Goal: Transaction & Acquisition: Subscribe to service/newsletter

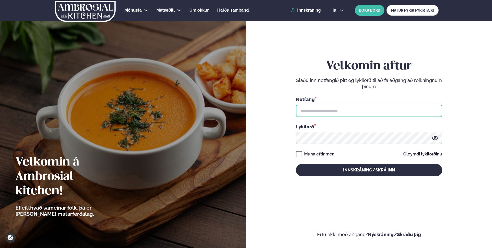
type input "**********"
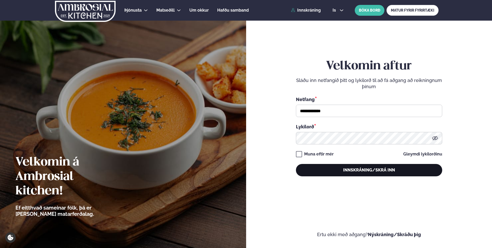
click at [350, 172] on button "Innskráning/Skrá inn" at bounding box center [369, 170] width 146 height 12
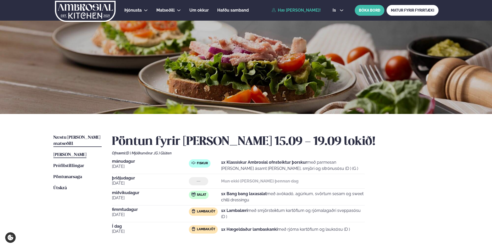
click at [84, 136] on span "Næstu [PERSON_NAME] matseðill" at bounding box center [76, 140] width 47 height 11
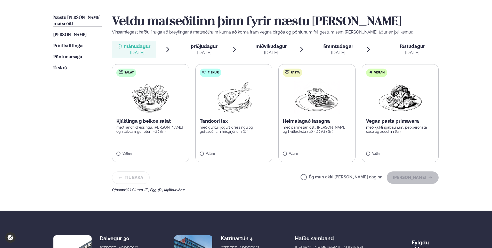
scroll to position [124, 0]
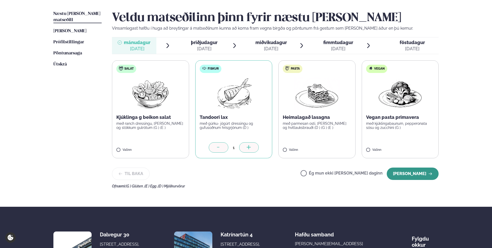
click at [417, 172] on button "[PERSON_NAME]" at bounding box center [413, 174] width 52 height 12
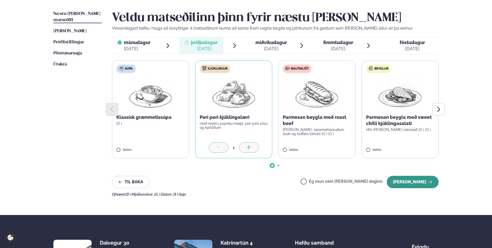
click at [412, 180] on button "[PERSON_NAME]" at bounding box center [413, 182] width 52 height 12
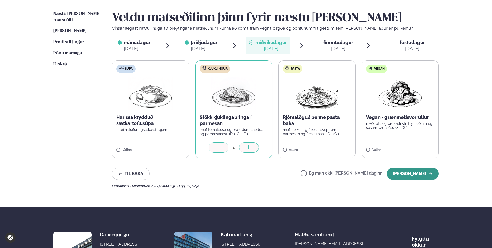
click at [412, 175] on button "[PERSON_NAME]" at bounding box center [413, 174] width 52 height 12
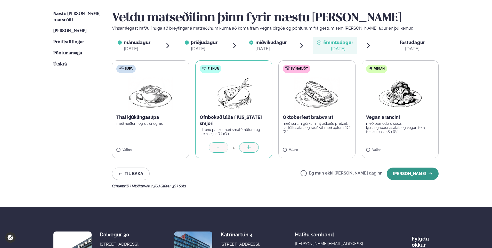
click at [424, 173] on button "[PERSON_NAME]" at bounding box center [413, 174] width 52 height 12
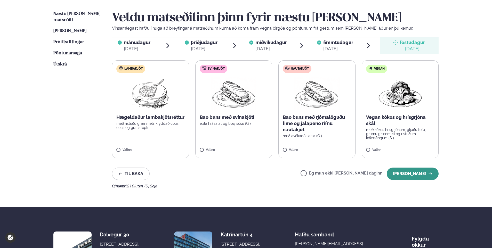
click at [406, 172] on button "[PERSON_NAME]" at bounding box center [413, 174] width 52 height 12
